Goal: Navigation & Orientation: Find specific page/section

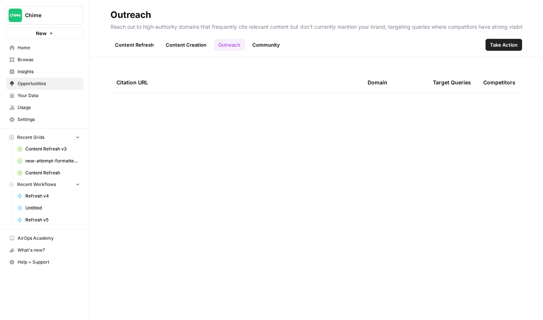
scroll to position [1879, 0]
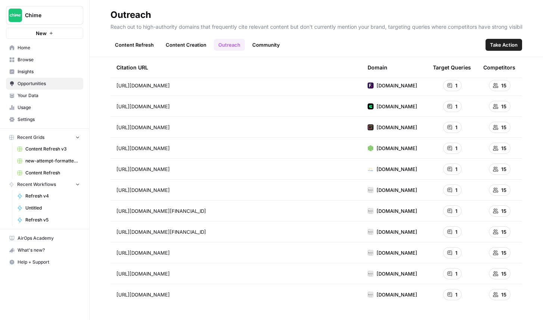
click at [191, 43] on link "Content Creation" at bounding box center [186, 45] width 50 height 12
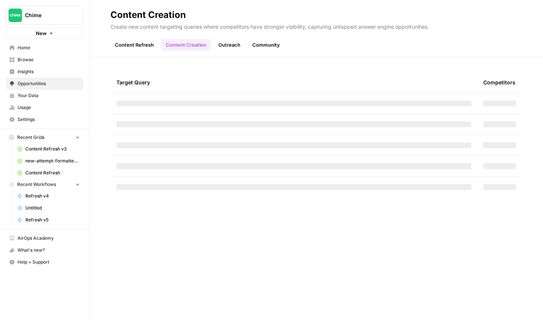
click at [139, 49] on link "Content Refresh" at bounding box center [135, 45] width 48 height 12
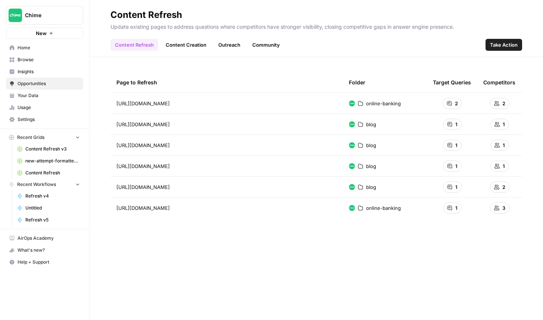
click at [255, 46] on link "Community" at bounding box center [266, 45] width 37 height 12
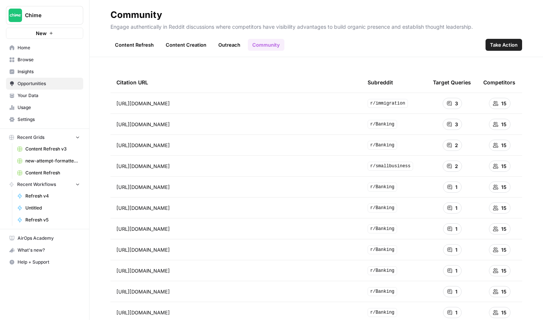
click at [231, 46] on link "Outreach" at bounding box center [229, 45] width 31 height 12
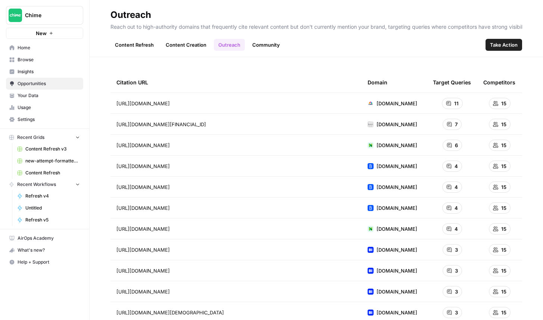
click at [140, 45] on link "Content Refresh" at bounding box center [135, 45] width 48 height 12
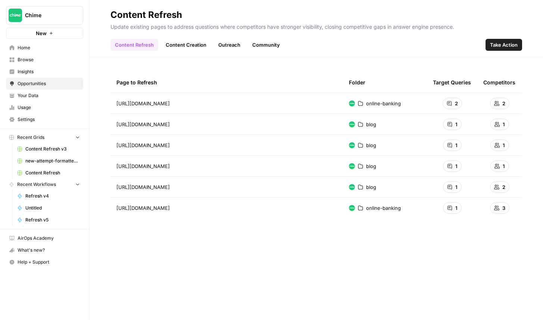
click at [189, 45] on link "Content Creation" at bounding box center [186, 45] width 50 height 12
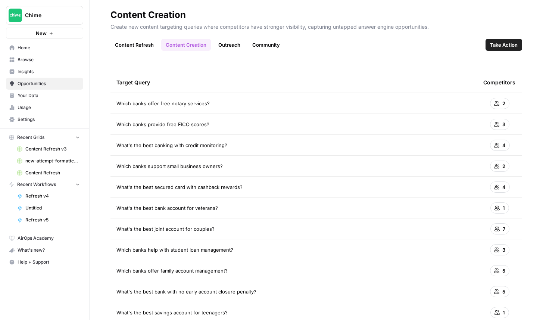
click at [234, 46] on link "Outreach" at bounding box center [229, 45] width 31 height 12
